Goal: Find specific page/section: Find specific page/section

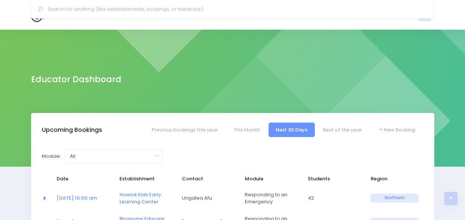
select select "5"
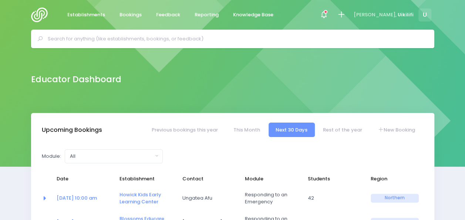
click at [178, 44] on input "text" at bounding box center [236, 38] width 376 height 11
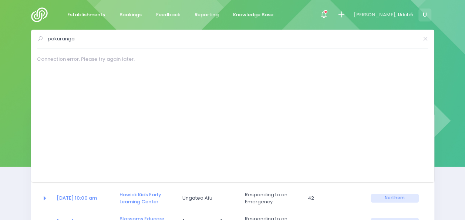
type input "pakuranga"
click at [30, 15] on div "Establishments Bookings Feedback Reporting Knowledge Base Notifications Mark al…" at bounding box center [233, 15] width 422 height 30
click at [33, 16] on img at bounding box center [41, 14] width 21 height 15
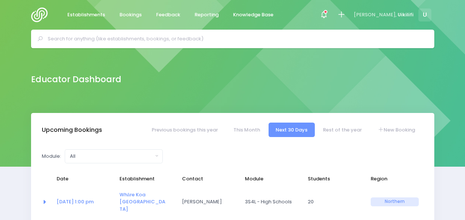
select select "5"
click at [161, 38] on input "text" at bounding box center [236, 38] width 376 height 11
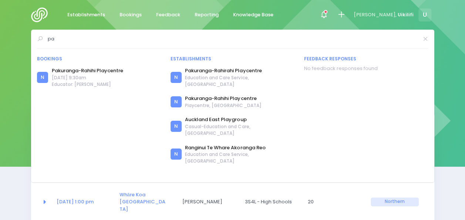
type input "p"
click at [169, 36] on input "text" at bounding box center [236, 38] width 376 height 11
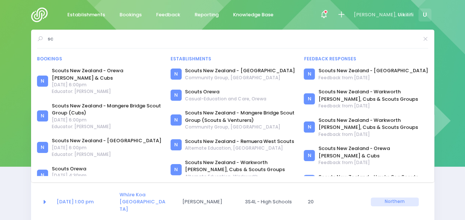
type input "s"
type input "ranger"
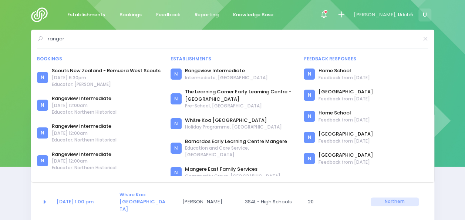
drag, startPoint x: 67, startPoint y: 38, endPoint x: 34, endPoint y: 38, distance: 32.2
click at [34, 38] on div "ranger Bookings N Scouts New Zealand - Remuera West Scouts N" at bounding box center [232, 106] width 403 height 152
click at [210, 40] on input "text" at bounding box center [236, 38] width 376 height 11
click at [320, 24] on div "Establishments Bookings Feedback Reporting Knowledge Base Notifications Mark al…" at bounding box center [233, 15] width 422 height 30
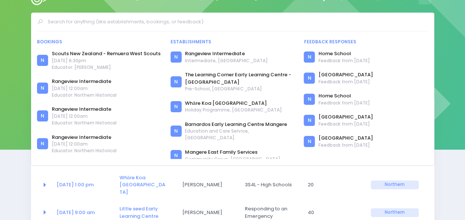
scroll to position [17, 0]
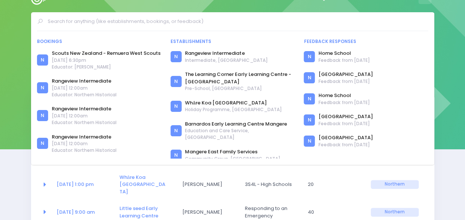
click at [447, 76] on div "Educator Dashboard" at bounding box center [232, 63] width 465 height 65
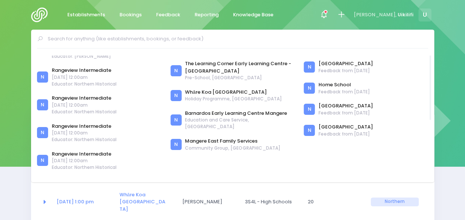
scroll to position [0, 0]
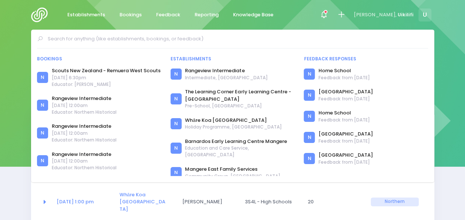
click at [265, 33] on div "Bookings N Scouts New Zealand - Remuera West Scouts N N N" at bounding box center [232, 106] width 403 height 152
click at [249, 38] on input "text" at bounding box center [236, 38] width 376 height 11
click at [100, 41] on input "text" at bounding box center [236, 38] width 376 height 11
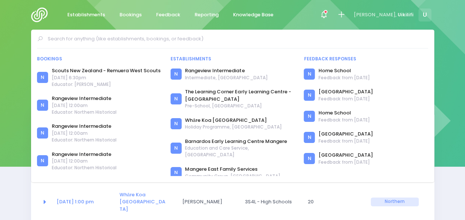
click at [444, 91] on div "Educator Dashboard" at bounding box center [232, 80] width 465 height 65
click at [272, 122] on link "Whāre Koa [GEOGRAPHIC_DATA]" at bounding box center [233, 120] width 97 height 7
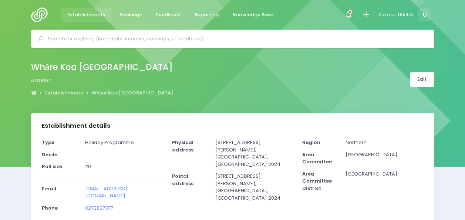
select select "5"
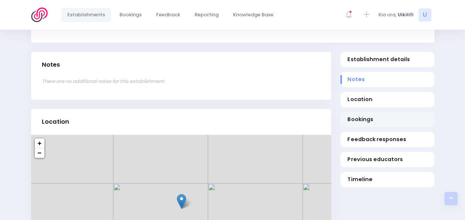
click at [370, 117] on span "Bookings" at bounding box center [388, 119] width 80 height 8
